Goal: Navigation & Orientation: Find specific page/section

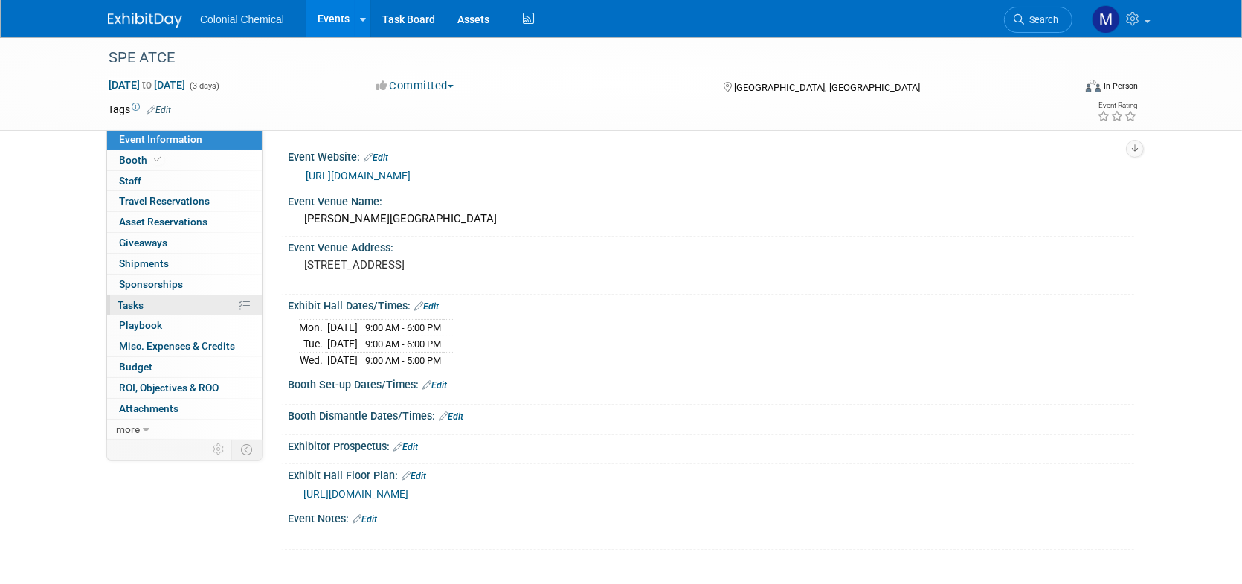
click at [135, 296] on link "0% Tasks 0%" at bounding box center [184, 305] width 155 height 20
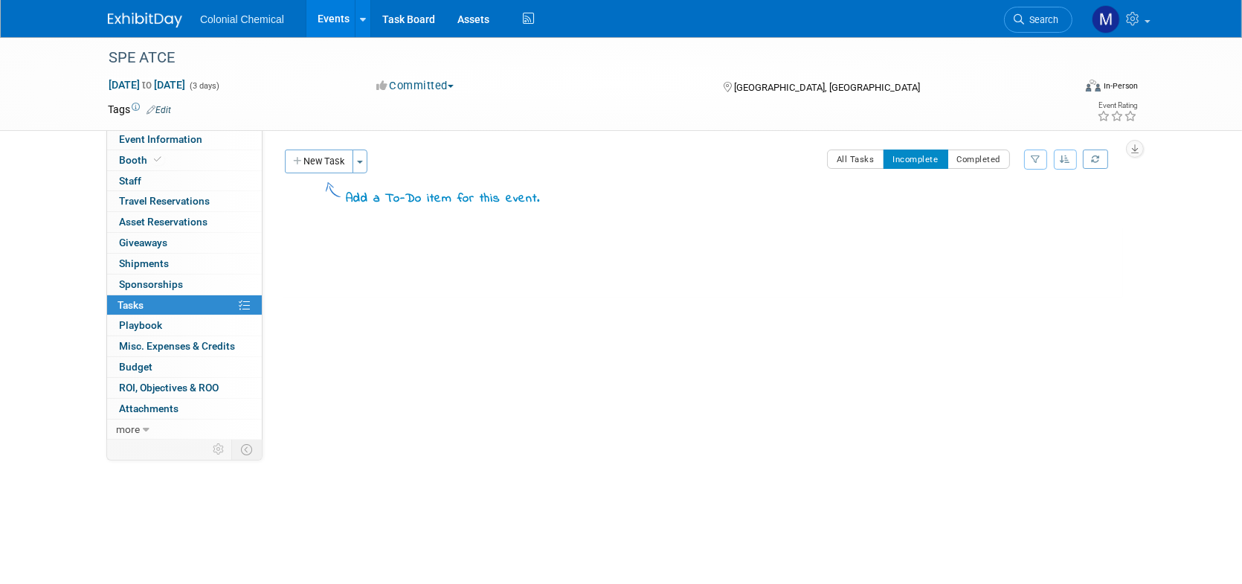
click at [318, 21] on link "Events" at bounding box center [333, 18] width 54 height 37
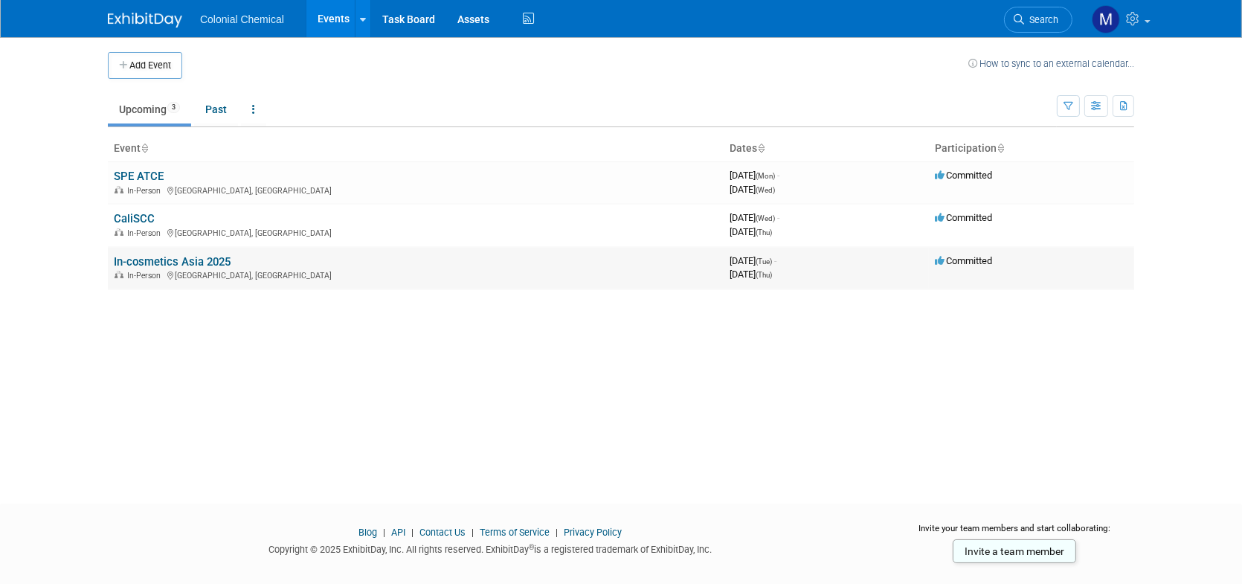
click at [177, 262] on link "In-cosmetics Asia 2025" at bounding box center [172, 261] width 117 height 13
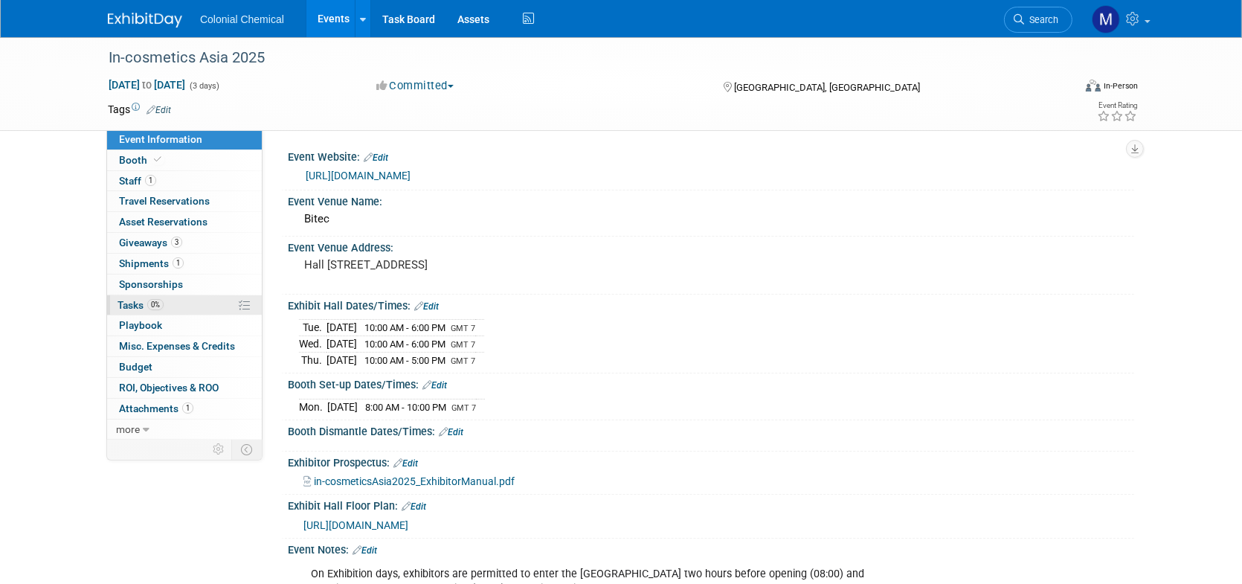
click at [138, 303] on span "Tasks 0%" at bounding box center [140, 305] width 46 height 12
